Goal: Task Accomplishment & Management: Manage account settings

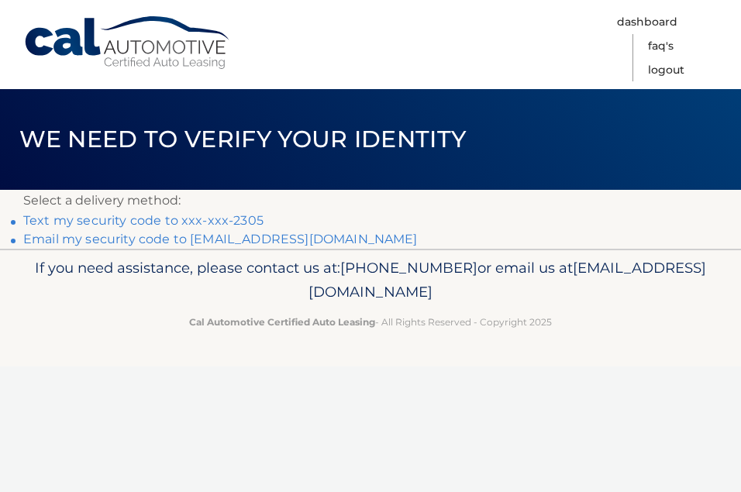
click at [72, 222] on link "Text my security code to xxx-xxx-2305" at bounding box center [143, 220] width 240 height 15
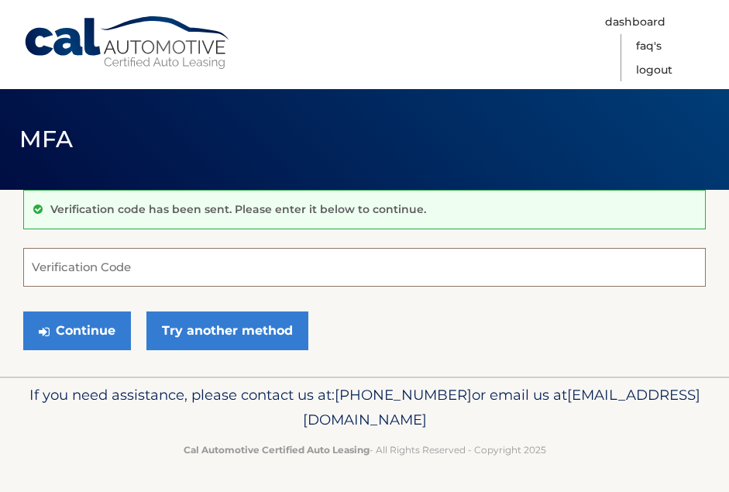
click at [117, 266] on input "Verification Code" at bounding box center [364, 267] width 683 height 39
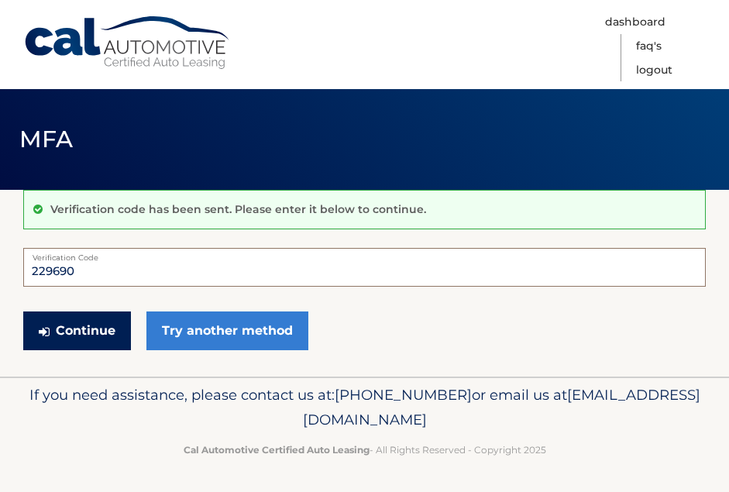
type input "229690"
click at [101, 339] on button "Continue" at bounding box center [77, 330] width 108 height 39
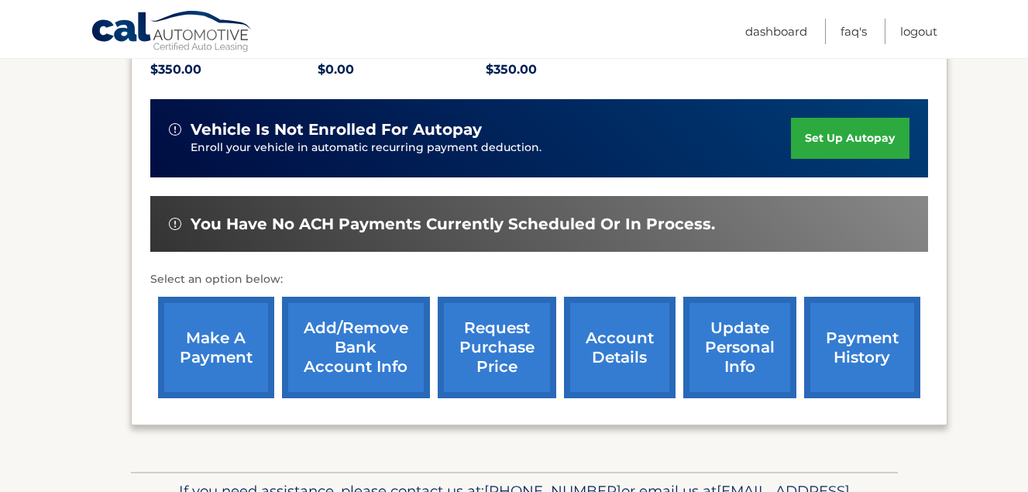
scroll to position [137, 0]
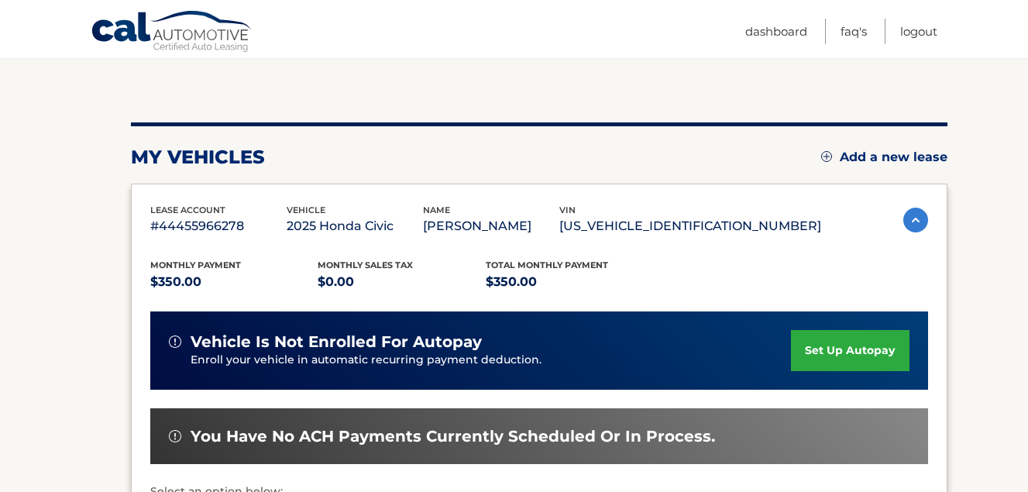
click at [852, 362] on link "set up autopay" at bounding box center [850, 350] width 118 height 41
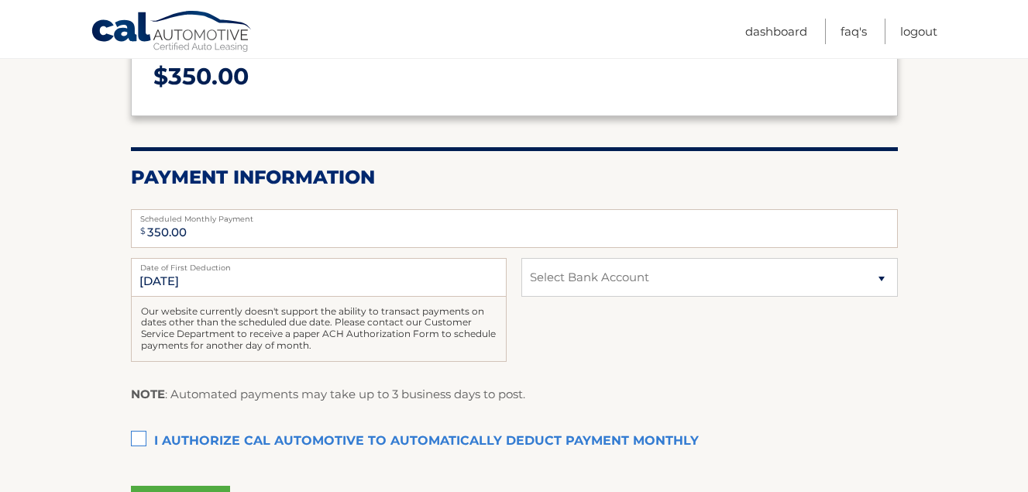
scroll to position [232, 0]
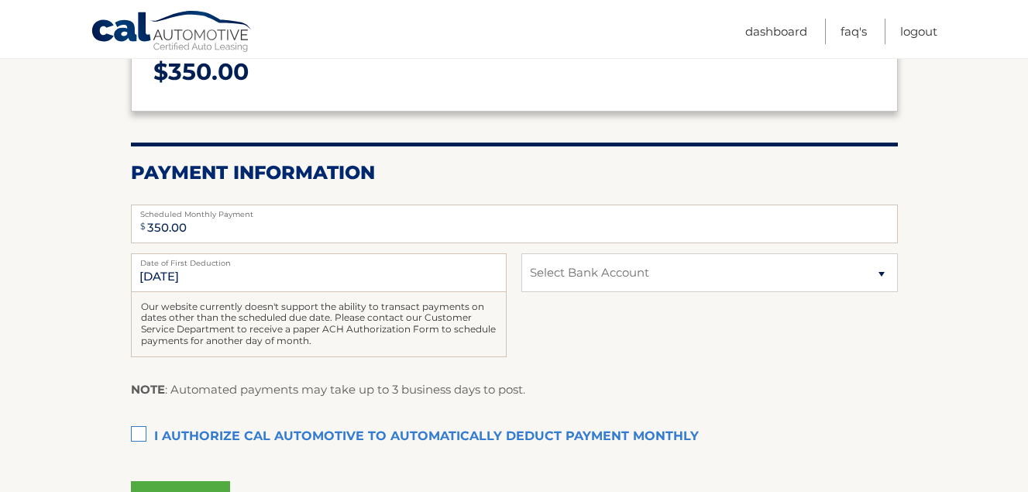
click at [136, 436] on label "I authorize cal automotive to automatically deduct payment monthly This checkbo…" at bounding box center [514, 436] width 767 height 31
click at [0, 0] on input "I authorize cal automotive to automatically deduct payment monthly This checkbo…" at bounding box center [0, 0] width 0 height 0
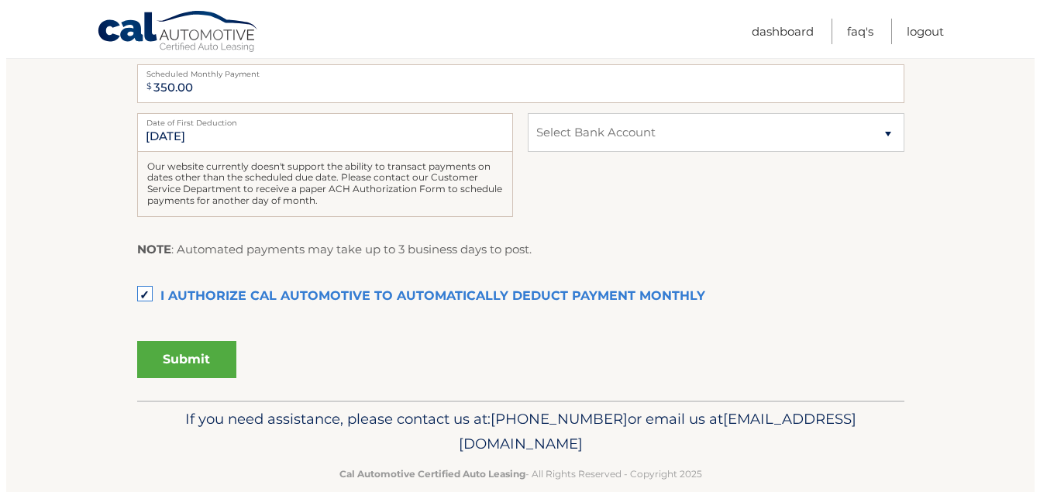
scroll to position [387, 0]
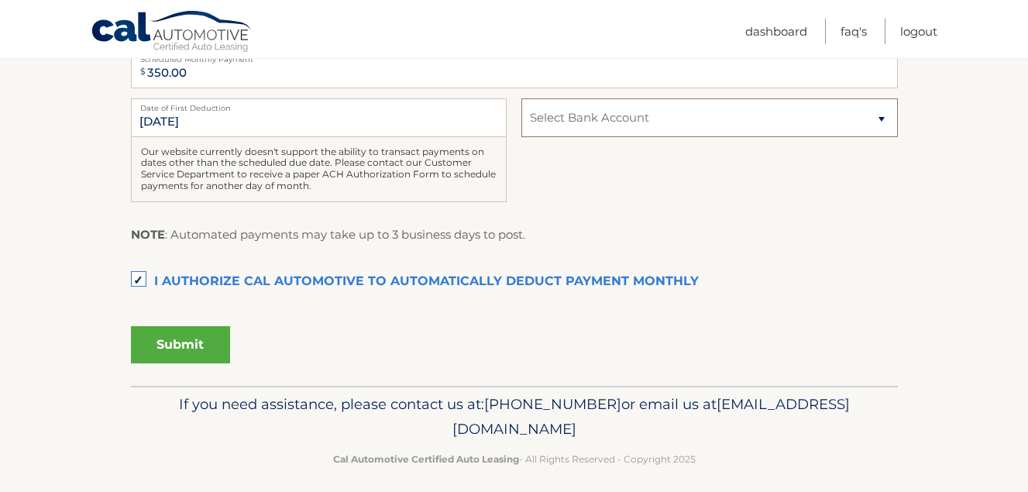
click at [863, 118] on select "Select Bank Account Checking TD BANK, NA *****7868 Checking TD BANK, NA *****79…" at bounding box center [709, 117] width 376 height 39
select select "NTRjY2IwZDktY2MyMC00N2ExLTk4OTktN2NkY2ExYTJlODZm"
click at [521, 98] on select "Select Bank Account Checking TD BANK, NA *****7868 Checking TD BANK, NA *****79…" at bounding box center [709, 117] width 376 height 39
click at [198, 353] on button "Submit" at bounding box center [180, 344] width 99 height 37
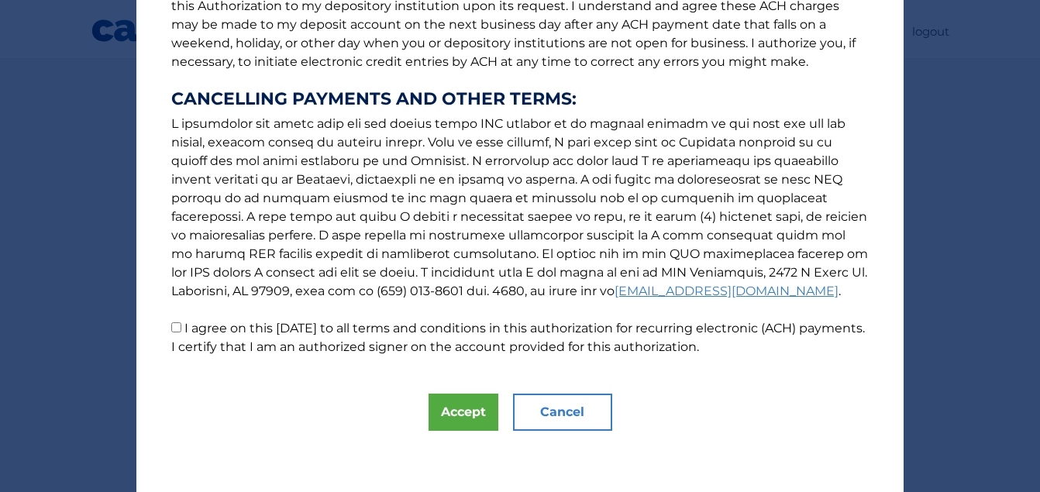
scroll to position [240, 0]
click at [452, 418] on button "Accept" at bounding box center [463, 411] width 70 height 37
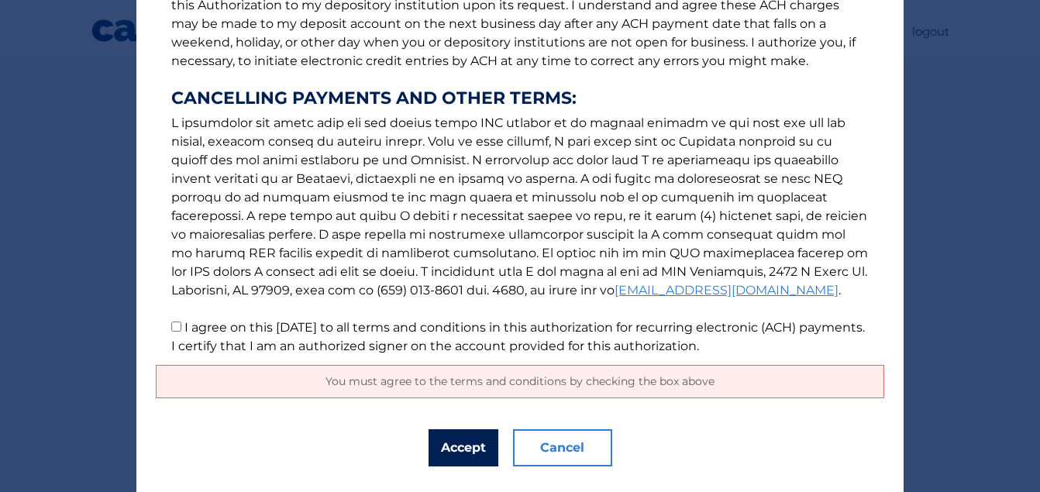
scroll to position [277, 0]
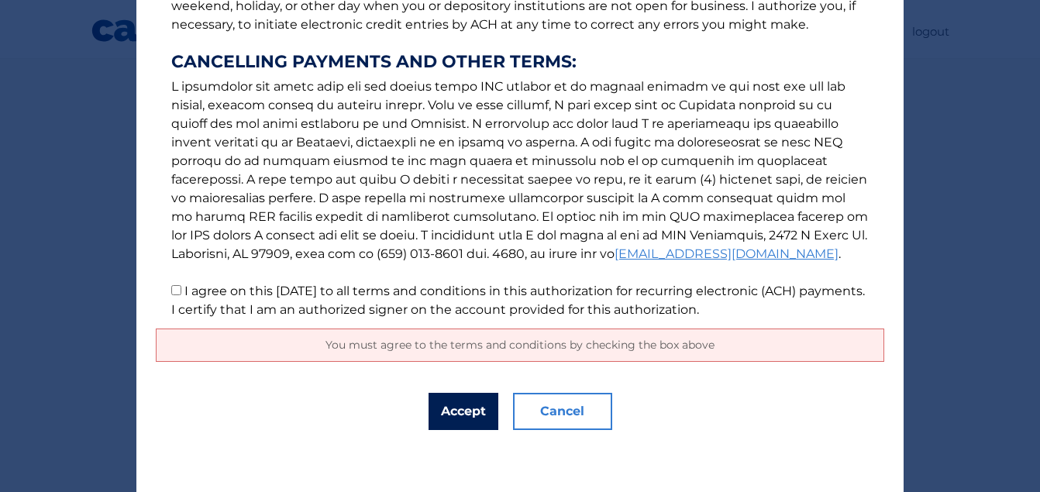
click at [463, 407] on button "Accept" at bounding box center [463, 411] width 70 height 37
click at [460, 417] on button "Accept" at bounding box center [463, 411] width 70 height 37
click at [171, 292] on input "I agree on this 09/14/2025 to all terms and conditions in this authorization fo…" at bounding box center [176, 290] width 10 height 10
checkbox input "true"
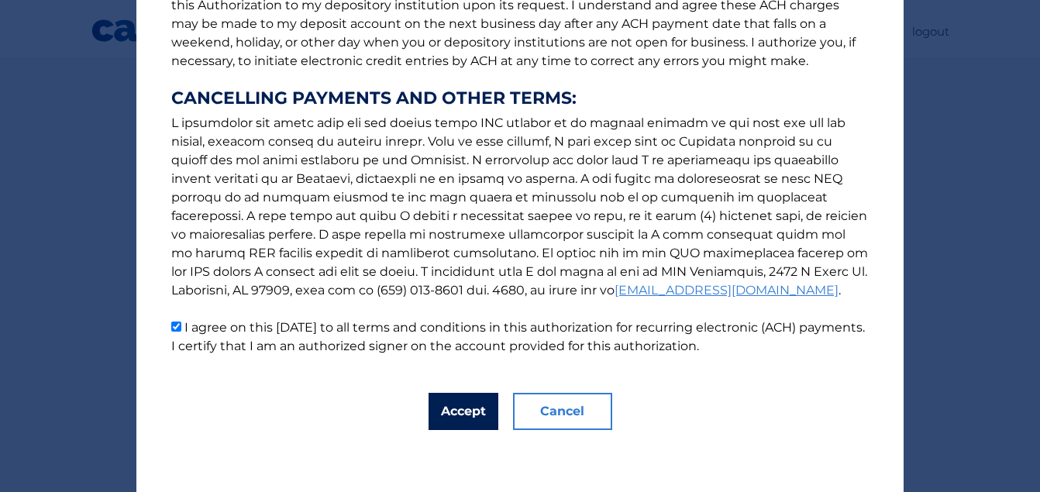
click at [466, 414] on button "Accept" at bounding box center [463, 411] width 70 height 37
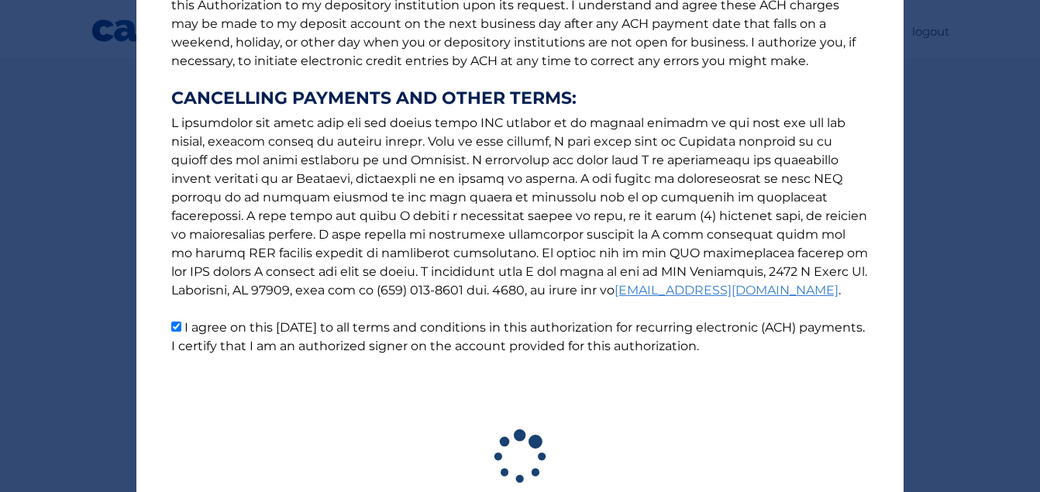
scroll to position [355, 0]
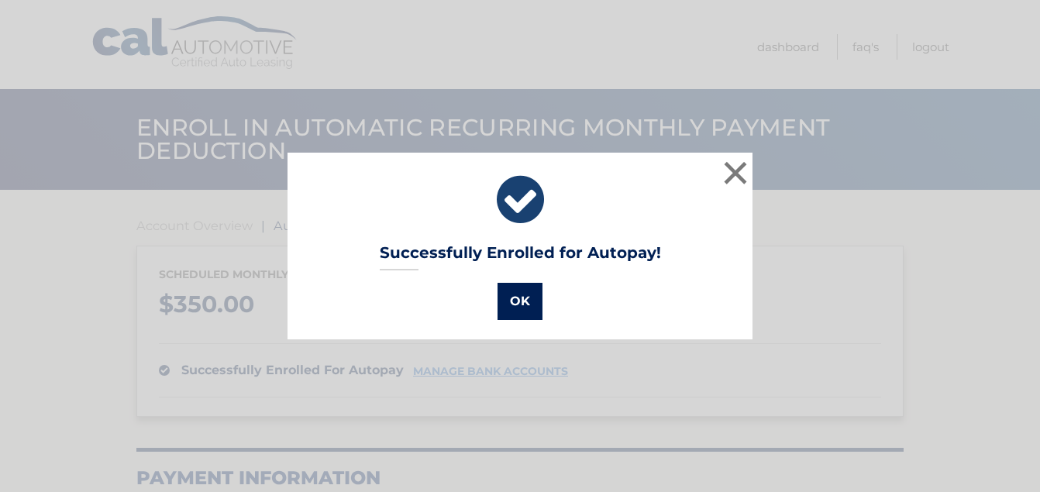
click at [505, 308] on button "OK" at bounding box center [519, 301] width 45 height 37
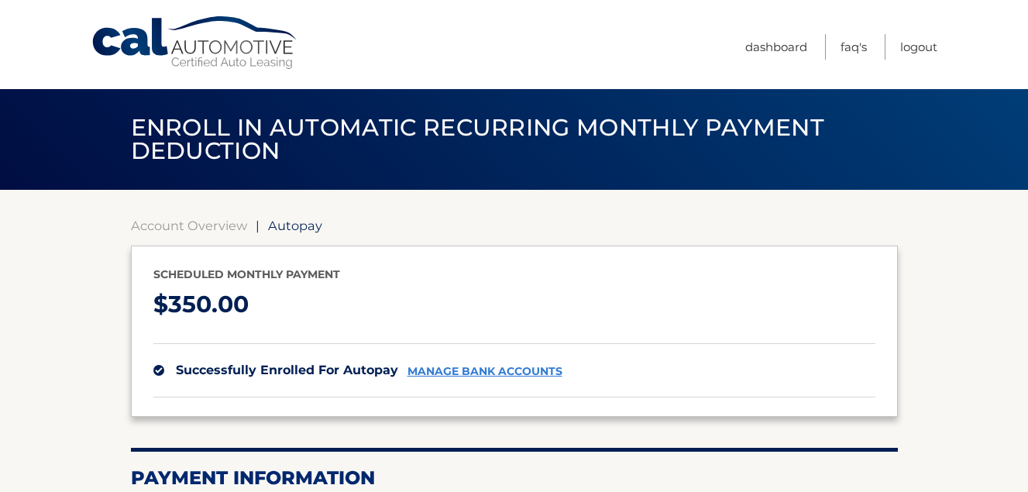
scroll to position [155, 0]
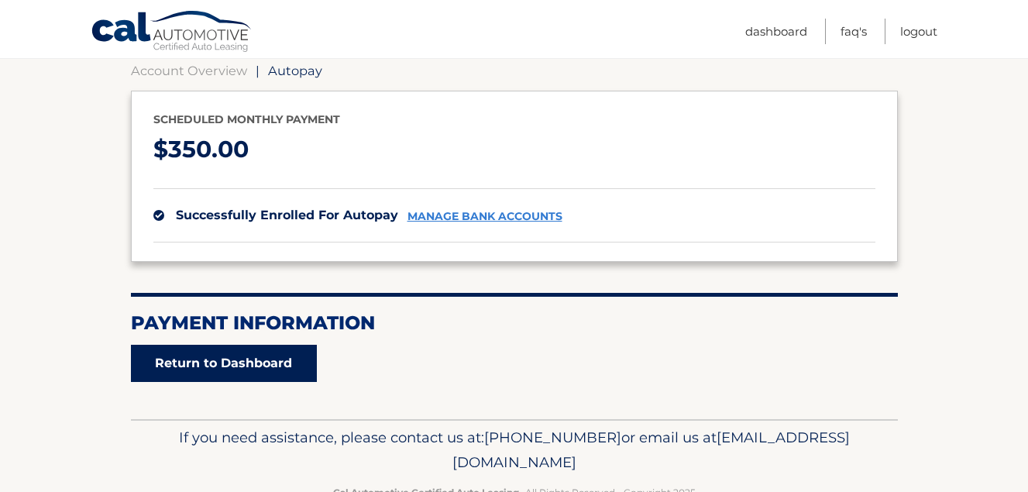
click at [249, 373] on link "Return to Dashboard" at bounding box center [224, 363] width 186 height 37
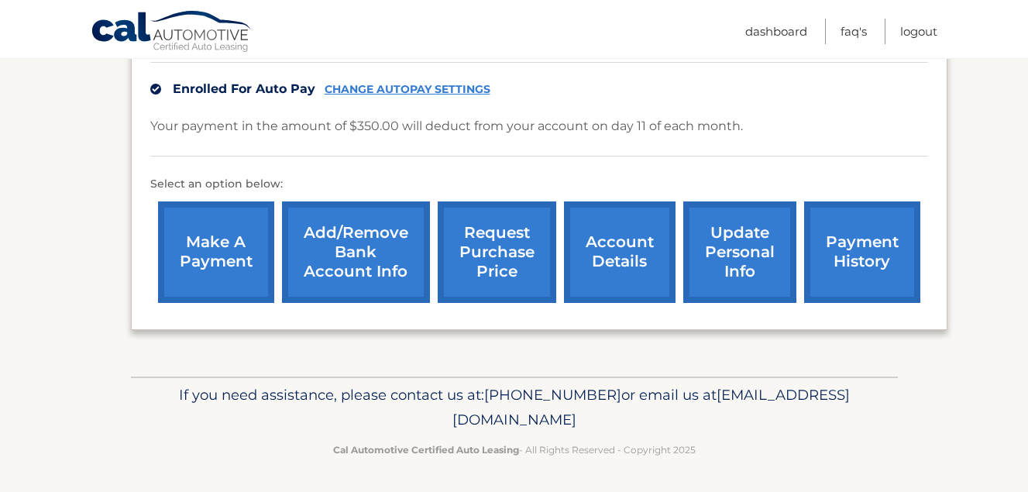
scroll to position [387, 0]
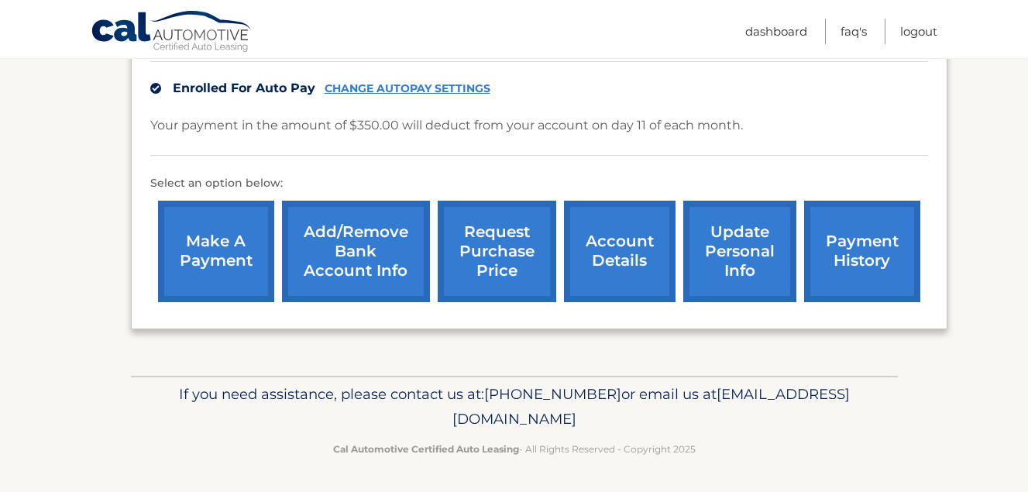
click at [225, 254] on link "make a payment" at bounding box center [216, 251] width 116 height 101
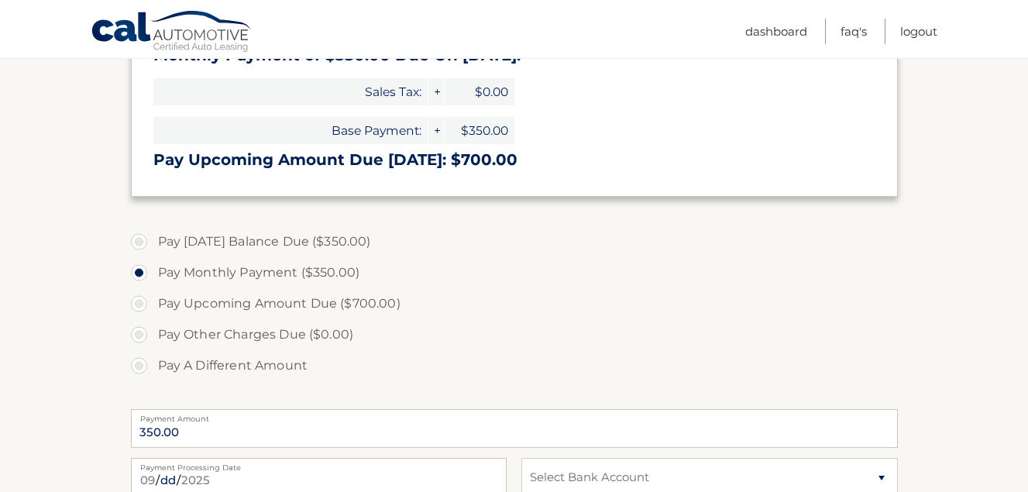
scroll to position [387, 0]
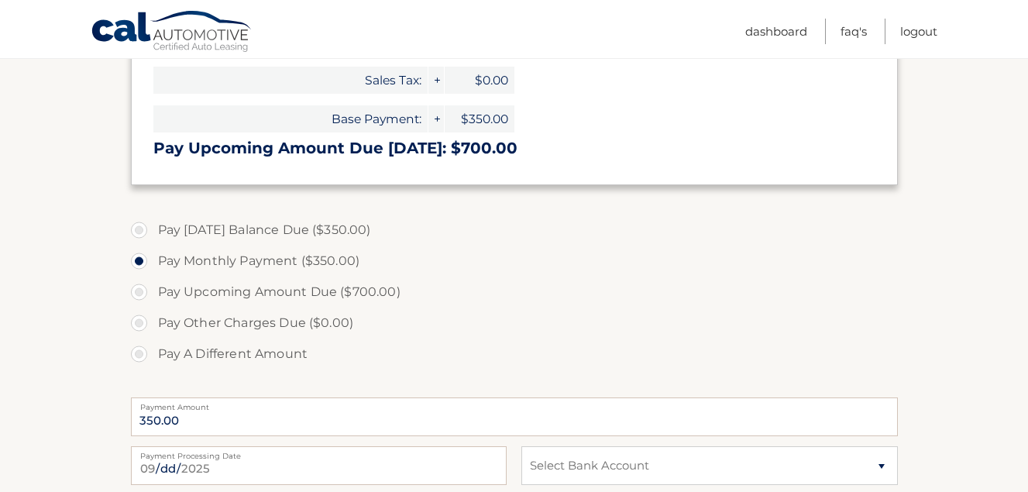
click at [139, 231] on label "Pay Today's Balance Due ($350.00)" at bounding box center [514, 230] width 767 height 31
click at [139, 231] on input "Pay Today's Balance Due ($350.00)" at bounding box center [144, 227] width 15 height 25
radio input "true"
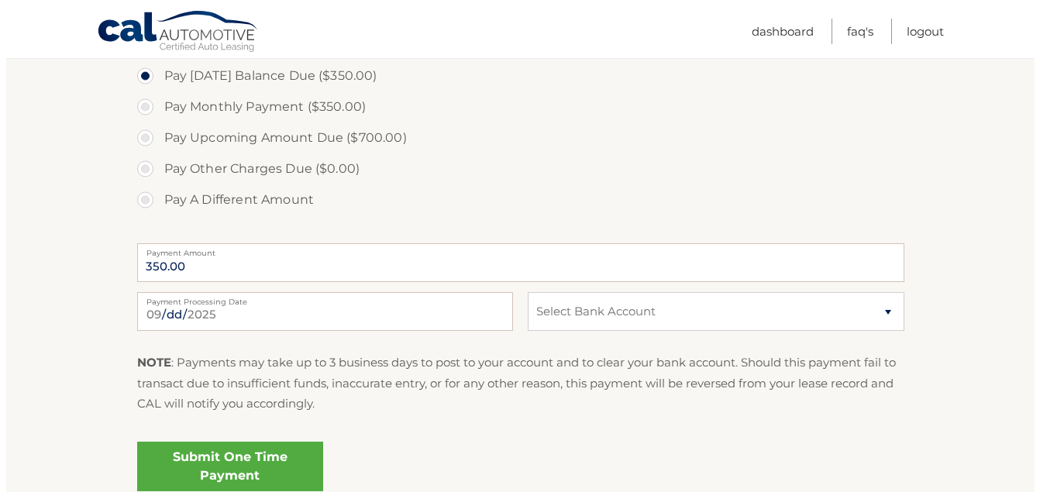
scroll to position [542, 0]
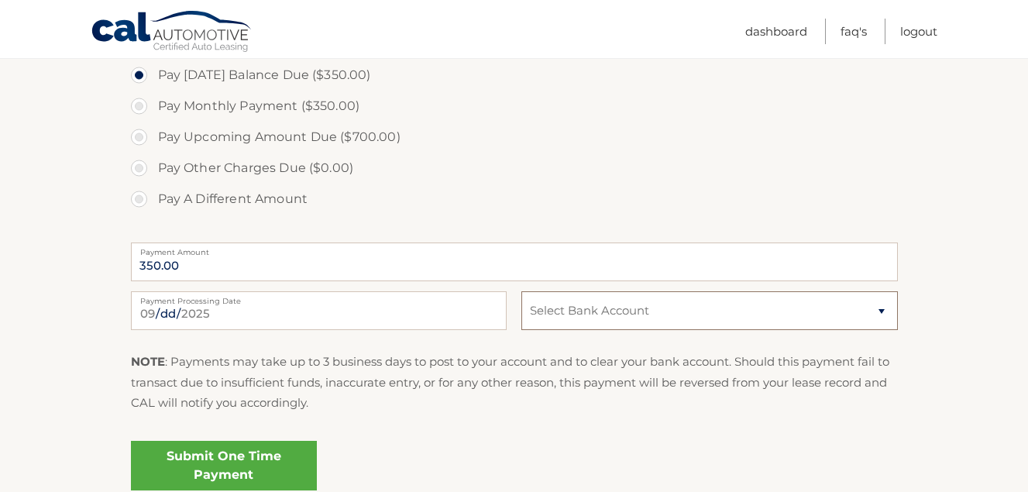
click at [877, 318] on select "Select Bank Account Checking TD BANK, NA *****7868 Checking TD BANK, NA *****79…" at bounding box center [709, 310] width 376 height 39
select select "NTRjY2IwZDktY2MyMC00N2ExLTk4OTktN2NkY2ExYTJlODZm"
click at [521, 291] on select "Select Bank Account Checking TD BANK, NA *****7868 Checking TD BANK, NA *****79…" at bounding box center [709, 310] width 376 height 39
click at [262, 470] on link "Submit One Time Payment" at bounding box center [224, 466] width 186 height 50
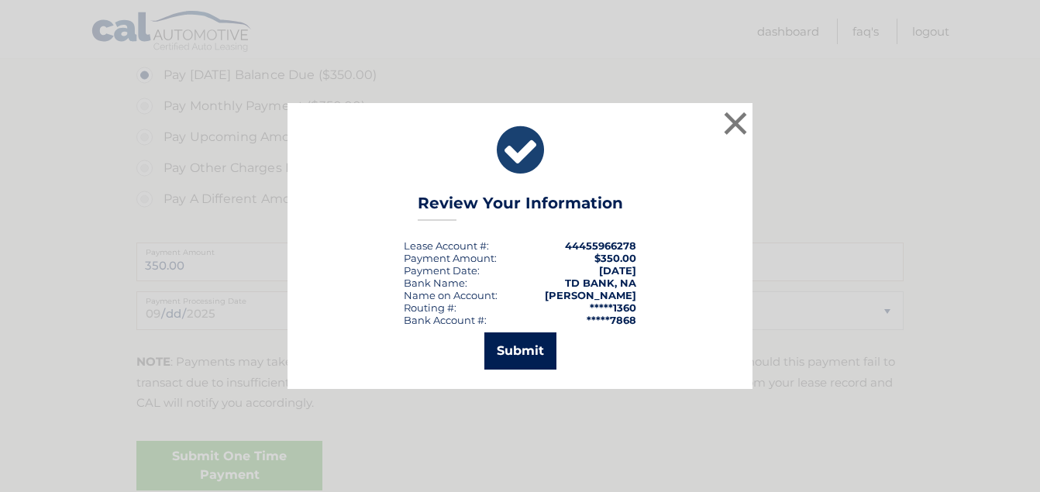
click at [513, 352] on button "Submit" at bounding box center [520, 350] width 72 height 37
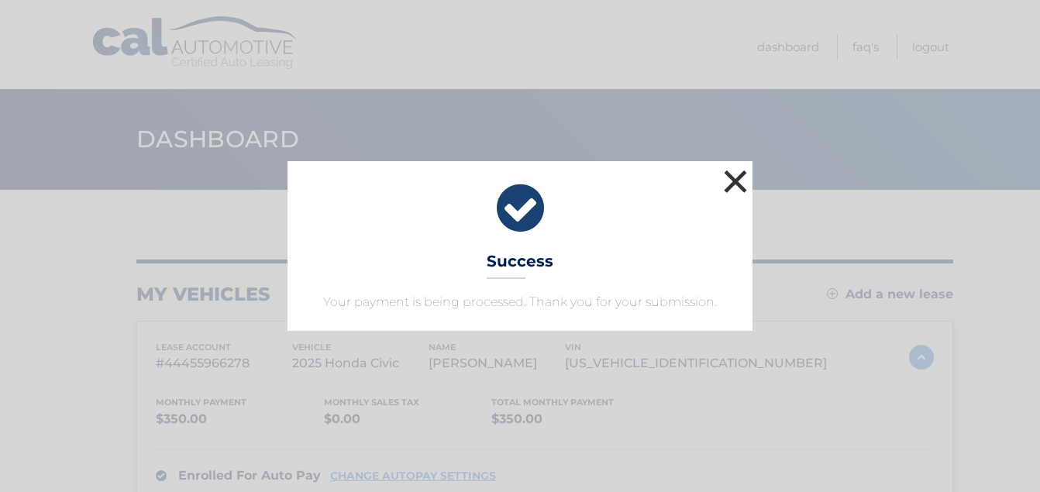
click at [748, 166] on button "×" at bounding box center [735, 181] width 31 height 31
